Goal: Transaction & Acquisition: Purchase product/service

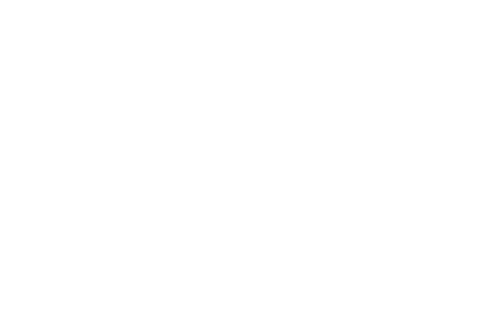
select select "*"
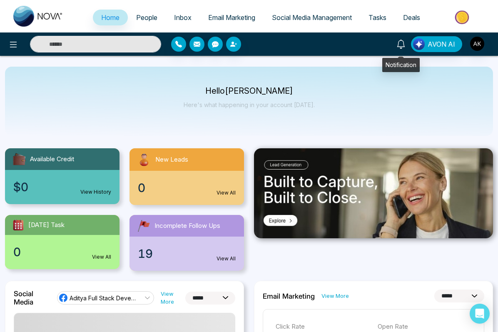
click at [402, 47] on icon at bounding box center [400, 44] width 9 height 9
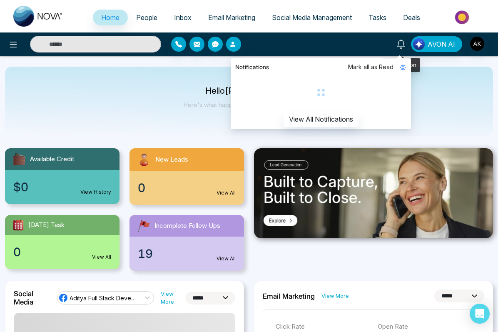
click at [402, 47] on icon at bounding box center [400, 44] width 9 height 9
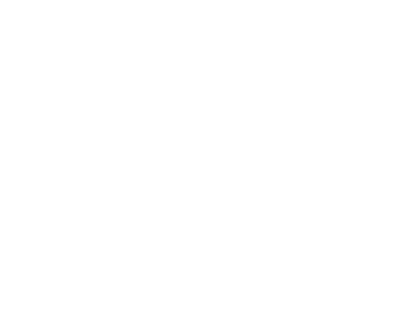
select select "*"
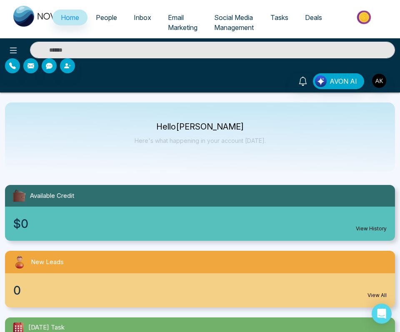
click at [288, 119] on div "Hello Aditya Kumar Here's what happening in your account today." at bounding box center [200, 136] width 390 height 69
click at [296, 192] on div "Available Credit" at bounding box center [200, 196] width 390 height 22
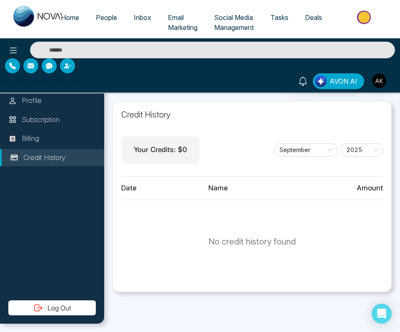
click at [43, 11] on img at bounding box center [38, 16] width 50 height 21
select select "*"
